Goal: Navigation & Orientation: Find specific page/section

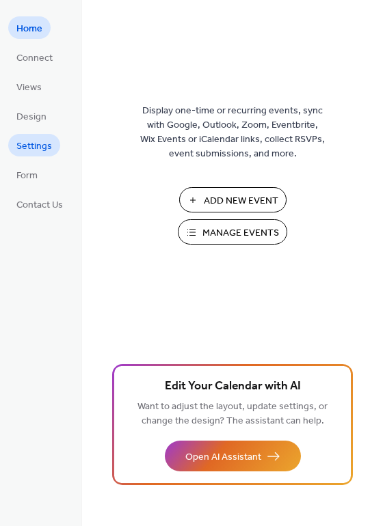
click at [40, 147] on span "Settings" at bounding box center [34, 146] width 36 height 14
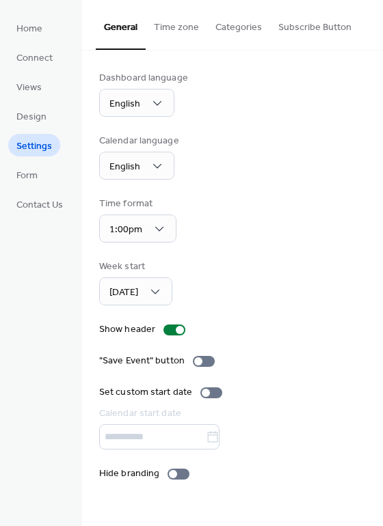
click at [335, 29] on button "Subscribe Button" at bounding box center [315, 24] width 90 height 49
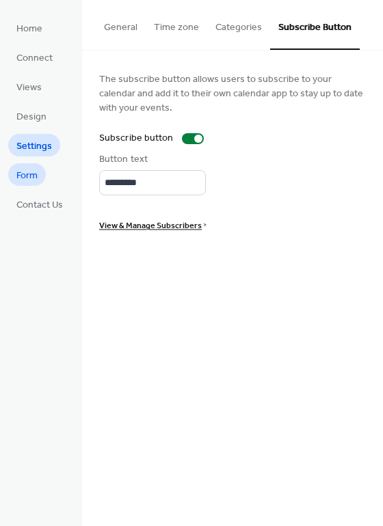
click at [32, 169] on span "Form" at bounding box center [26, 176] width 21 height 14
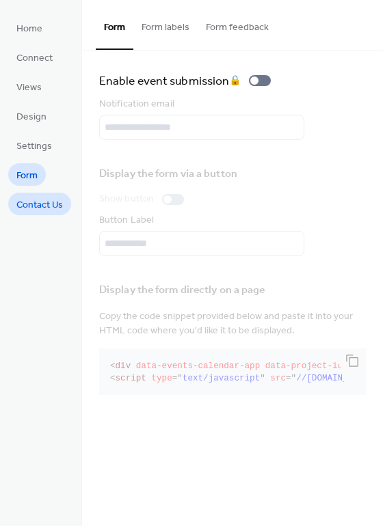
click at [38, 204] on span "Contact Us" at bounding box center [39, 205] width 46 height 14
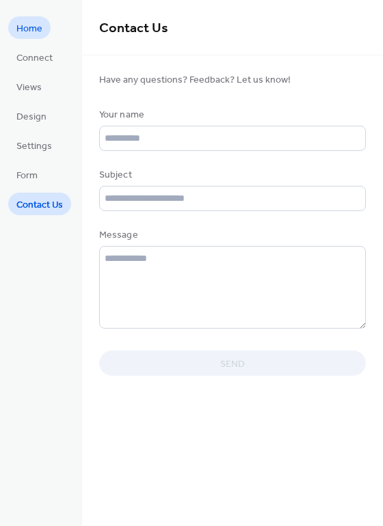
click at [35, 34] on span "Home" at bounding box center [29, 29] width 26 height 14
